Goal: Task Accomplishment & Management: Use online tool/utility

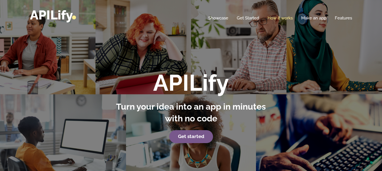
click at [278, 19] on link "How it works" at bounding box center [279, 18] width 25 height 6
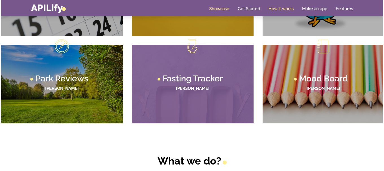
scroll to position [388, 0]
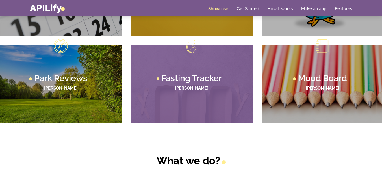
click at [205, 81] on h3 "Fasting Tracker" at bounding box center [192, 78] width 60 height 8
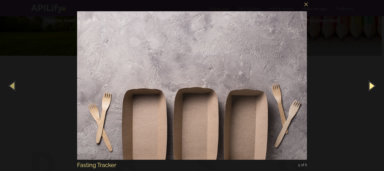
scroll to position [456, 0]
click at [373, 86] on button "button" at bounding box center [371, 85] width 25 height 31
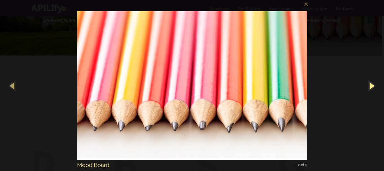
click at [372, 86] on button "button" at bounding box center [371, 85] width 25 height 31
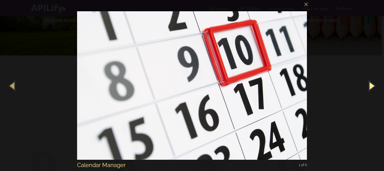
click at [372, 86] on button "button" at bounding box center [371, 85] width 25 height 31
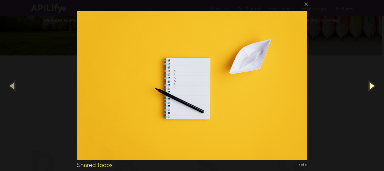
click at [372, 86] on button "button" at bounding box center [371, 85] width 25 height 31
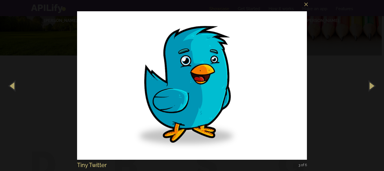
click at [343, 59] on div "× Tiny Twitter 3 of 6 Loading image #%curr%..." at bounding box center [192, 85] width 384 height 171
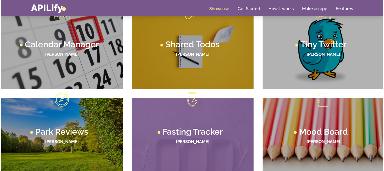
scroll to position [331, 0]
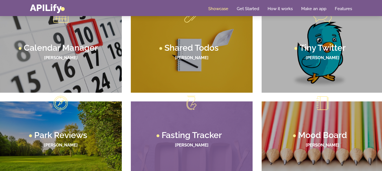
click at [193, 107] on span at bounding box center [191, 103] width 10 height 14
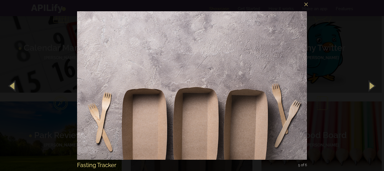
click at [190, 107] on img at bounding box center [192, 85] width 230 height 171
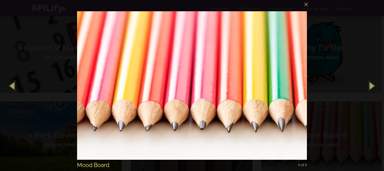
click at [190, 107] on img at bounding box center [192, 85] width 230 height 171
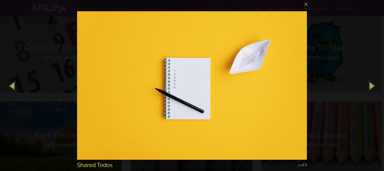
click at [190, 107] on img at bounding box center [192, 85] width 230 height 171
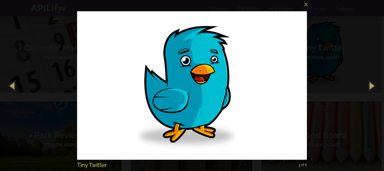
click at [353, 34] on div "× Tiny Twitter 3 of 6 Loading image #%curr%..." at bounding box center [192, 85] width 384 height 171
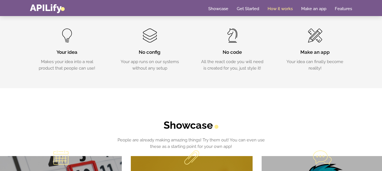
scroll to position [187, 0]
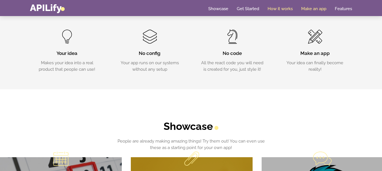
click at [311, 10] on link "Make an app" at bounding box center [313, 9] width 25 height 6
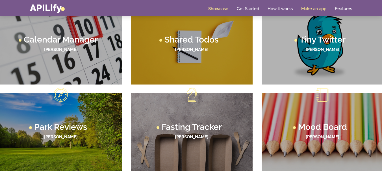
scroll to position [340, 0]
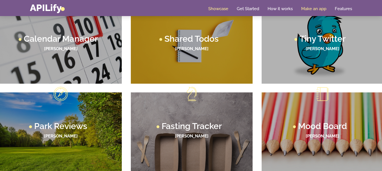
click at [314, 8] on link "Make an app" at bounding box center [313, 9] width 25 height 6
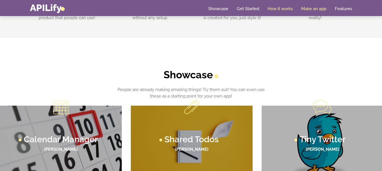
scroll to position [238, 0]
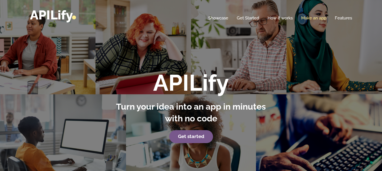
click at [307, 18] on link "Make an app" at bounding box center [313, 18] width 25 height 6
click at [189, 140] on link "Get started" at bounding box center [191, 136] width 44 height 13
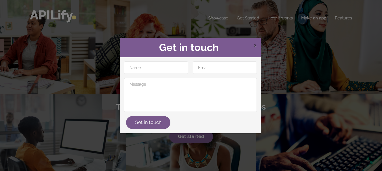
click at [255, 45] on span "×" at bounding box center [254, 45] width 3 height 8
